Goal: Transaction & Acquisition: Subscribe to service/newsletter

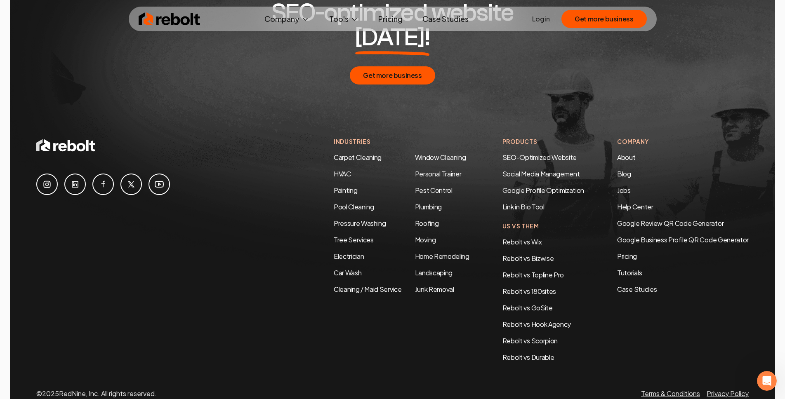
scroll to position [4383, 0]
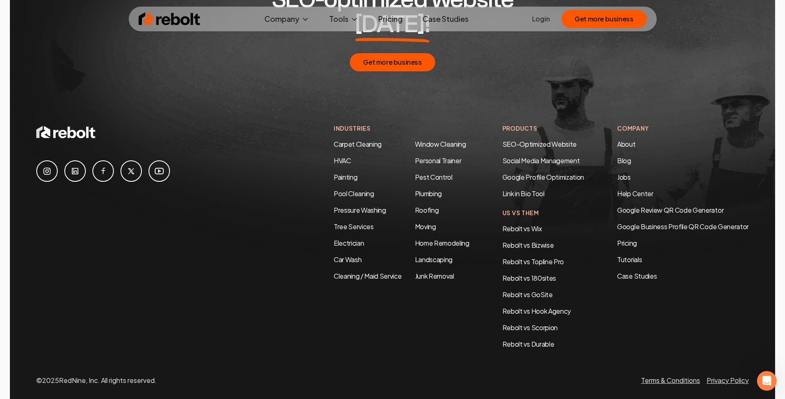
click at [658, 53] on div "Get more business" at bounding box center [392, 62] width 713 height 18
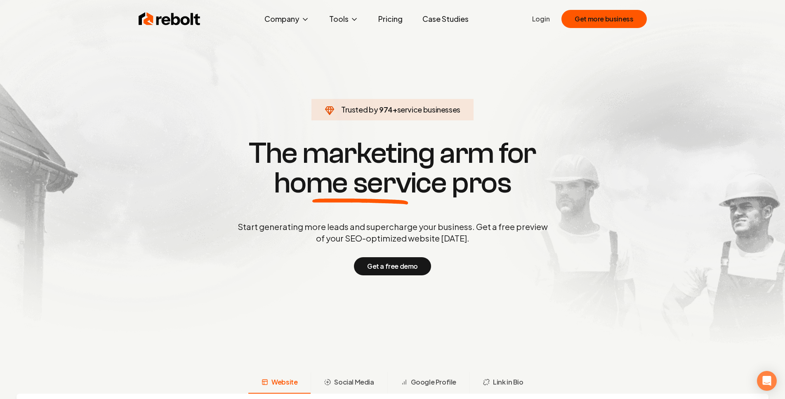
click at [401, 17] on link "Pricing" at bounding box center [391, 19] width 38 height 17
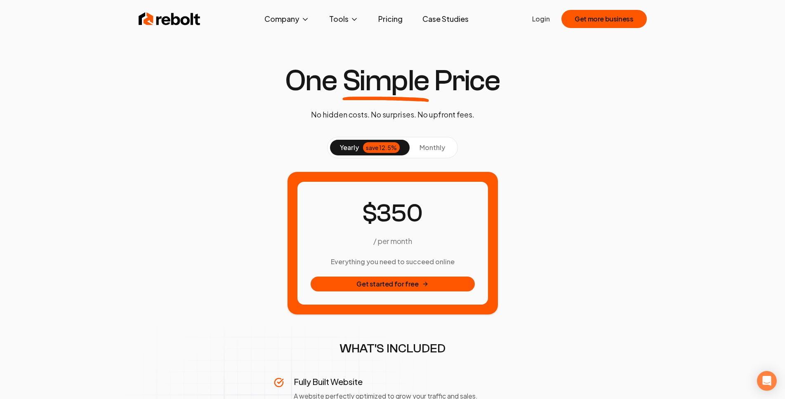
click at [430, 148] on span "monthly" at bounding box center [433, 147] width 26 height 9
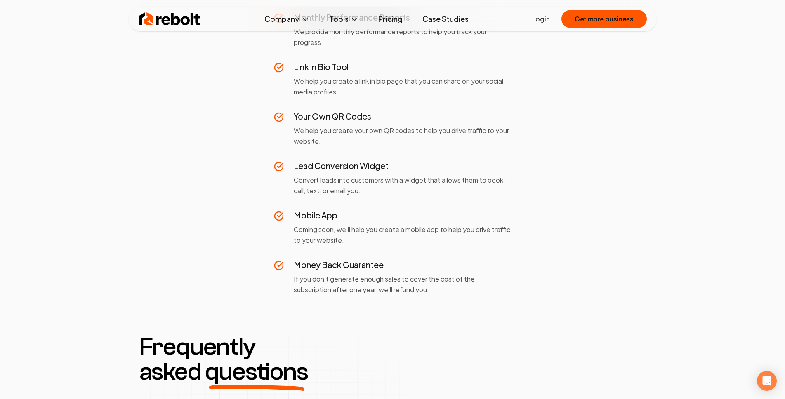
scroll to position [949, 0]
